Goal: Transaction & Acquisition: Purchase product/service

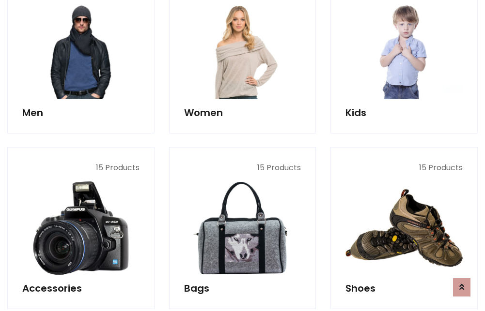
scroll to position [703, 0]
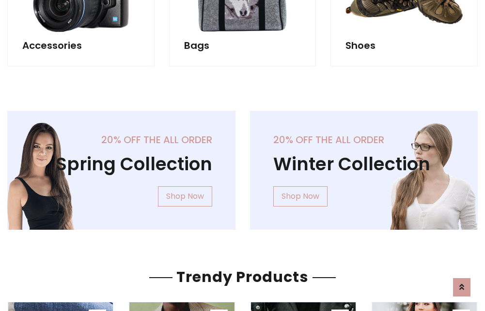
click at [243, 167] on div "20% off the all order Winter Collection Shop Now" at bounding box center [364, 178] width 243 height 135
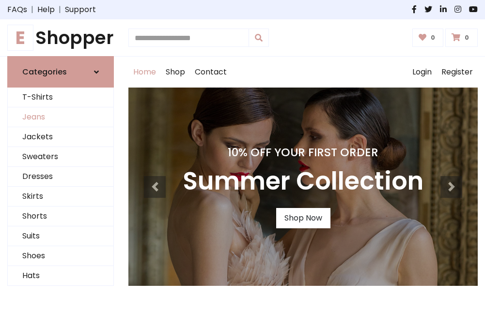
click at [61, 118] on link "Jeans" at bounding box center [61, 117] width 106 height 20
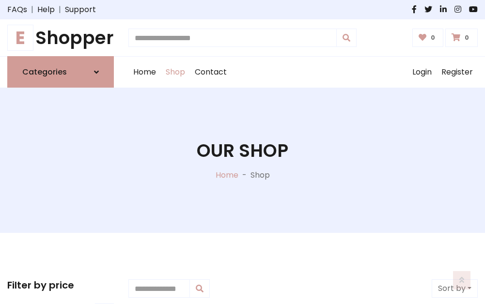
scroll to position [306, 0]
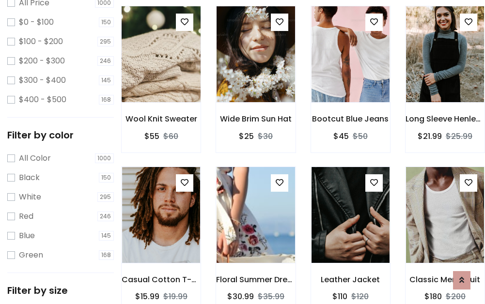
click at [161, 76] on img at bounding box center [160, 54] width 93 height 232
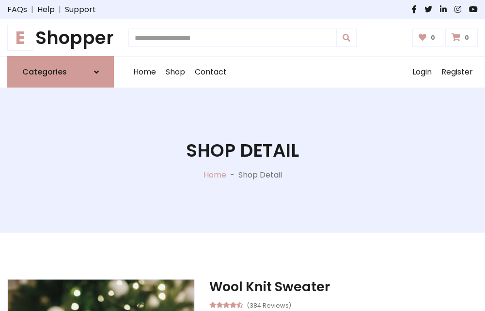
scroll to position [104, 0]
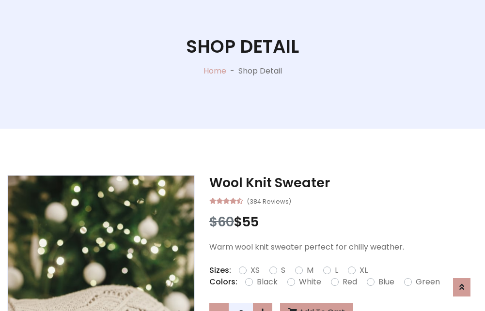
click at [348, 282] on label "Red" at bounding box center [349, 282] width 15 height 12
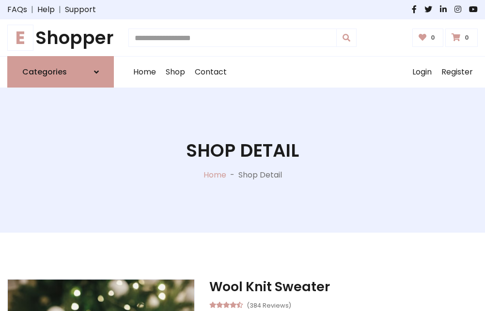
scroll to position [104, 0]
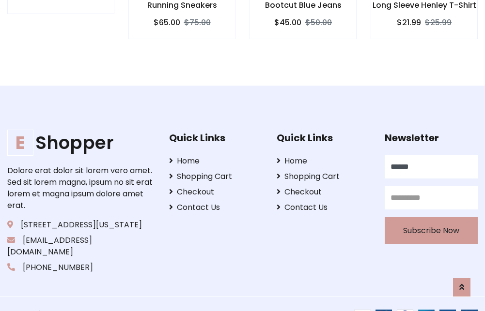
scroll to position [942, 0]
type input "******"
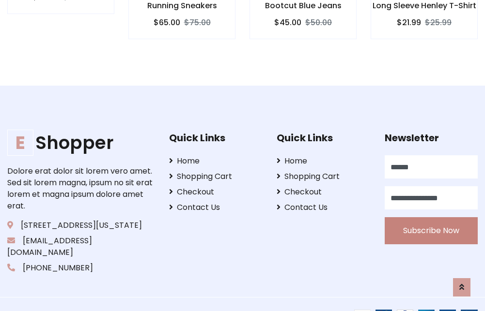
type input "**********"
click at [430, 219] on button "Subscribe Now" at bounding box center [430, 230] width 93 height 27
